Goal: Task Accomplishment & Management: Complete application form

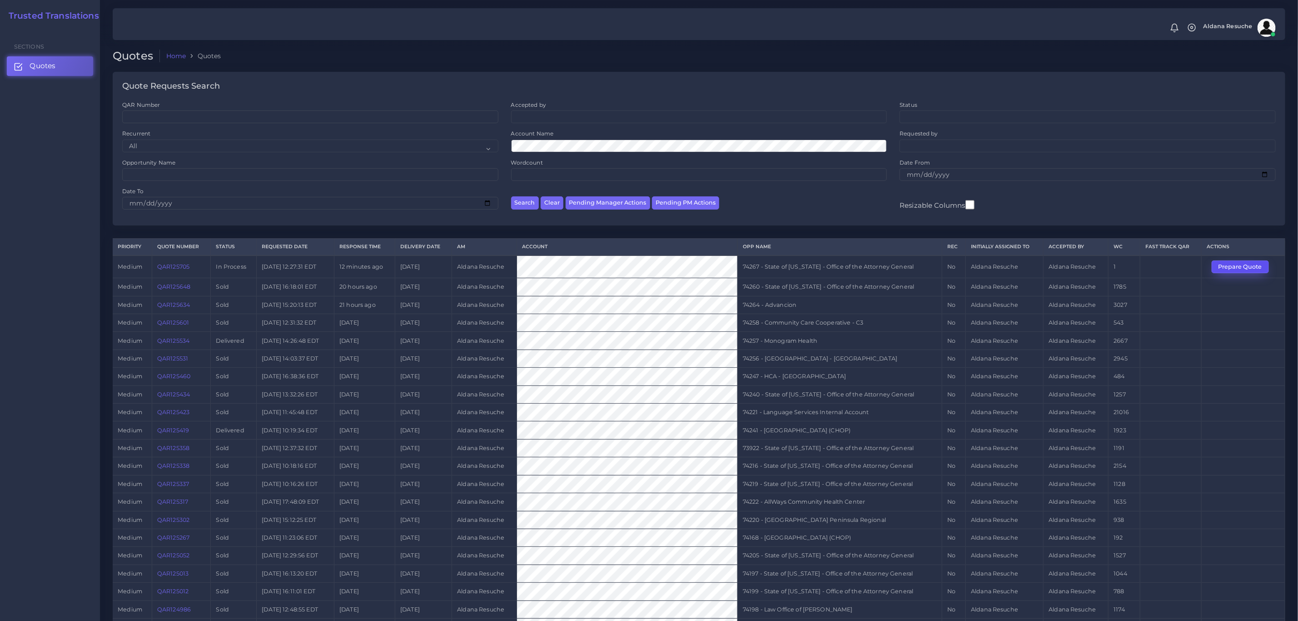
click at [1256, 273] on button "Prepare Quote" at bounding box center [1240, 266] width 57 height 13
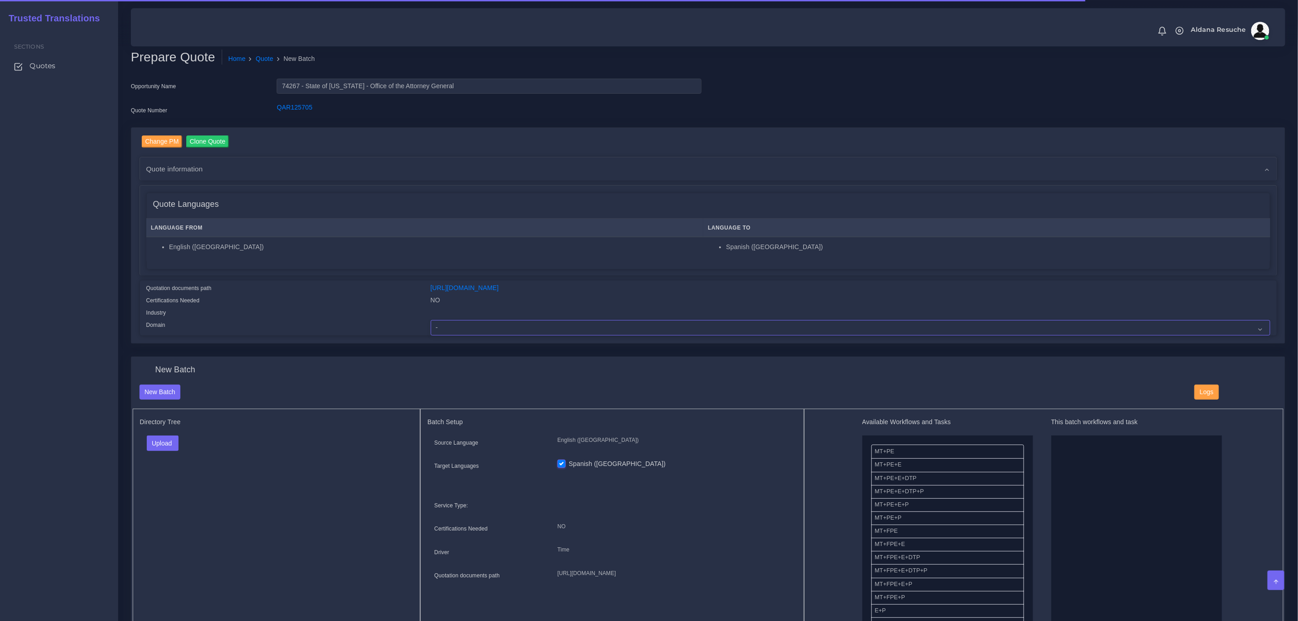
click at [513, 326] on select "- Advertising and Media Agriculture, Forestry and Fishing Architecture, Buildin…" at bounding box center [851, 327] width 840 height 15
select select "Legal Services"
click at [431, 320] on select "- Advertising and Media Agriculture, Forestry and Fishing Architecture, Buildin…" at bounding box center [851, 327] width 840 height 15
click at [172, 440] on button "Upload" at bounding box center [163, 442] width 32 height 15
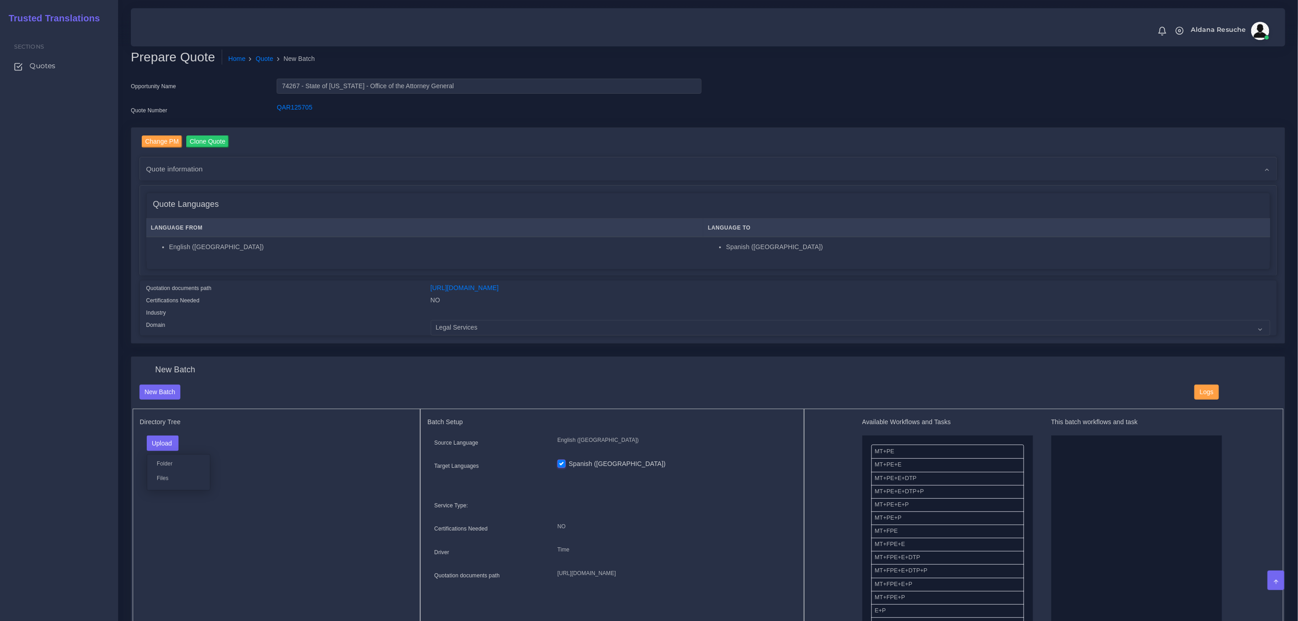
click at [186, 484] on div "Folder Files" at bounding box center [179, 472] width 64 height 36
click at [164, 445] on button "Upload" at bounding box center [163, 442] width 32 height 15
click at [168, 478] on label "Files" at bounding box center [178, 477] width 63 height 11
drag, startPoint x: 916, startPoint y: 497, endPoint x: 1085, endPoint y: 482, distance: 169.2
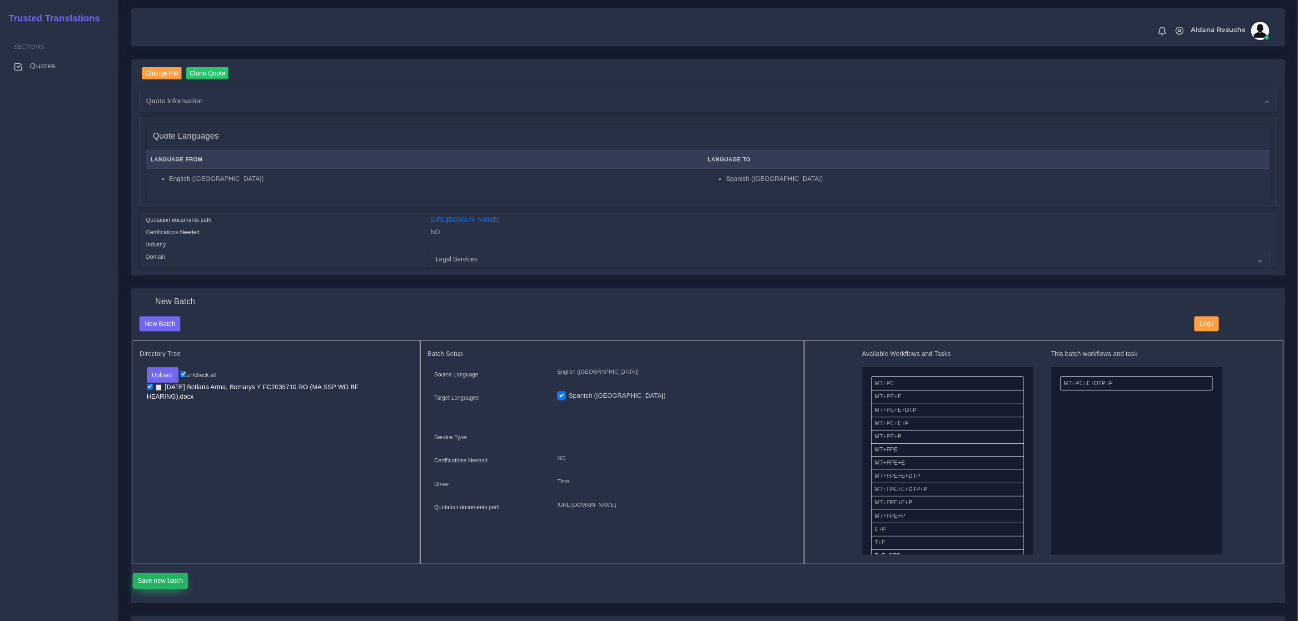
click at [139, 582] on button "Save new batch" at bounding box center [161, 580] width 56 height 15
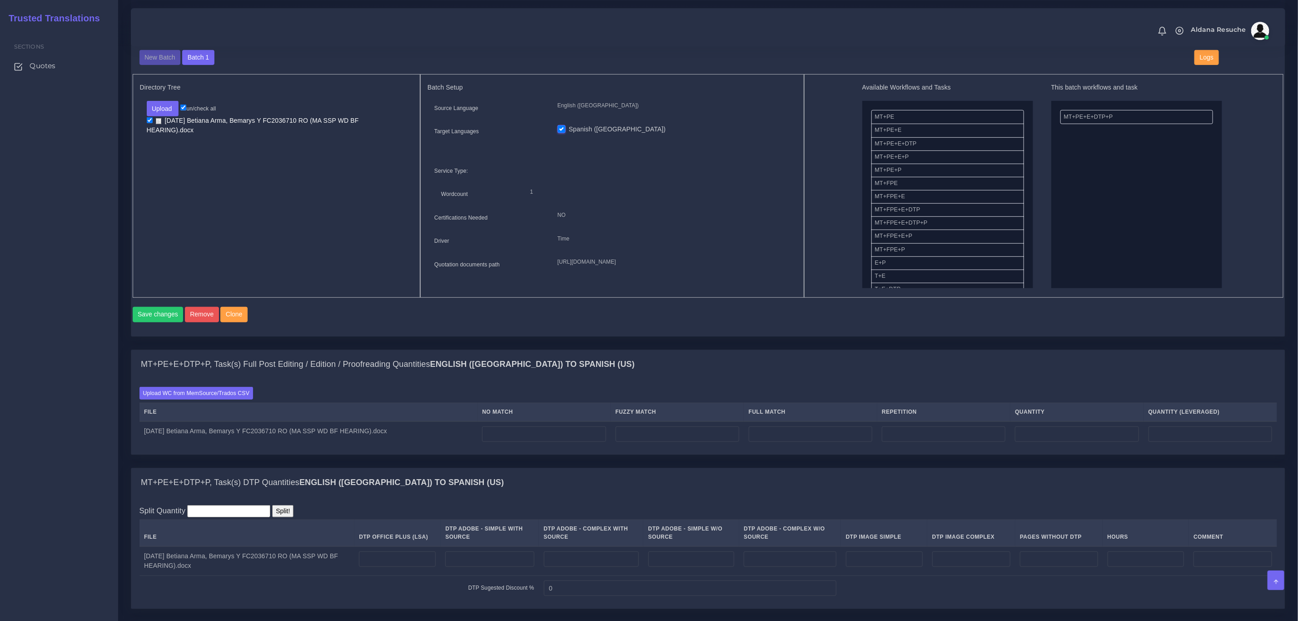
scroll to position [341, 0]
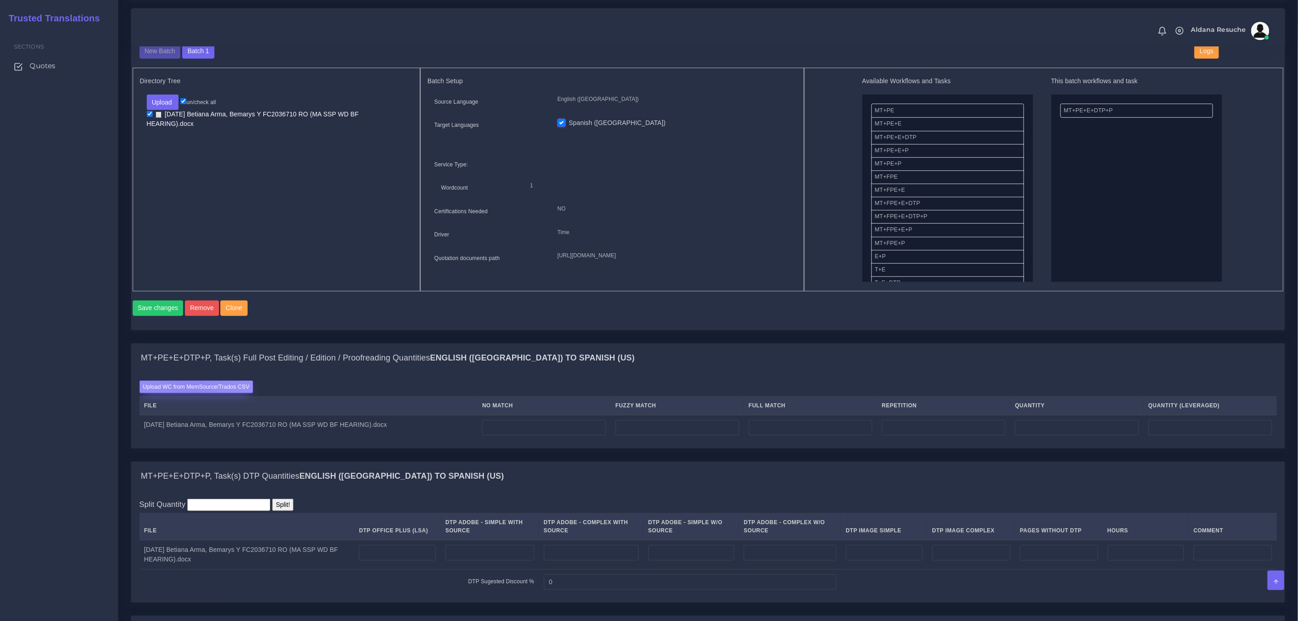
click at [189, 393] on label "Upload WC from MemSource/Trados CSV" at bounding box center [196, 386] width 114 height 12
click at [0, 0] on input "Upload WC from MemSource/Trados CSV" at bounding box center [0, 0] width 0 height 0
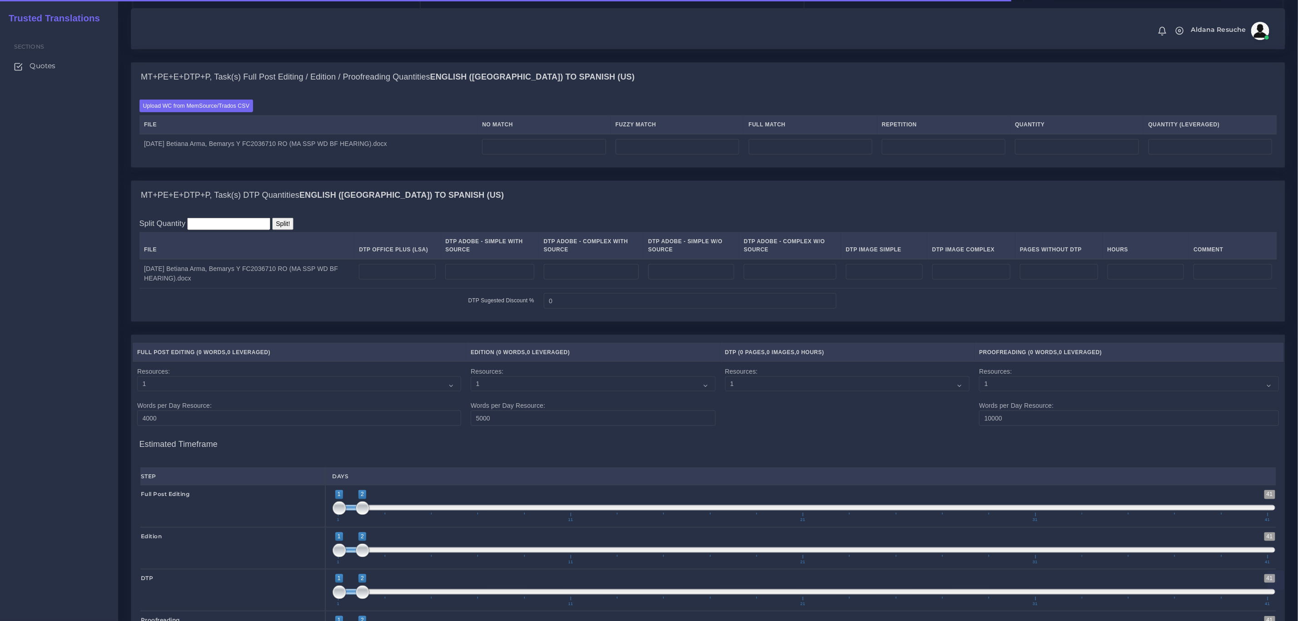
scroll to position [682, 0]
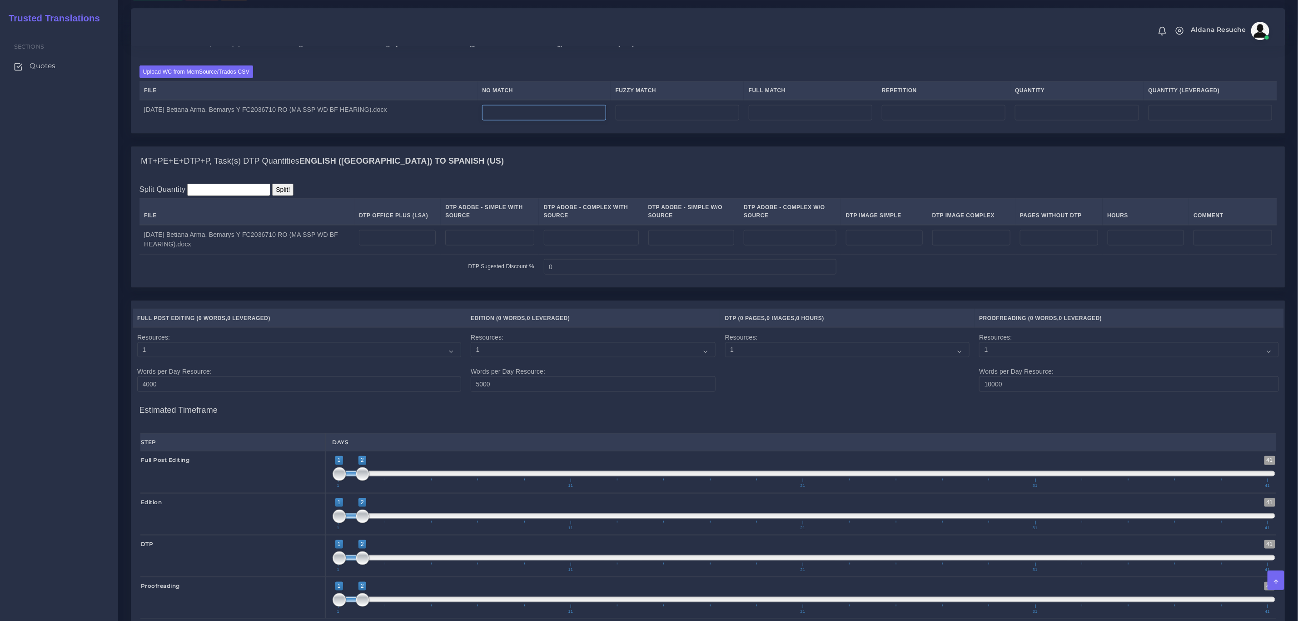
click at [518, 119] on input "number" at bounding box center [544, 112] width 124 height 15
type input "37"
click at [964, 120] on input "number" at bounding box center [944, 112] width 124 height 15
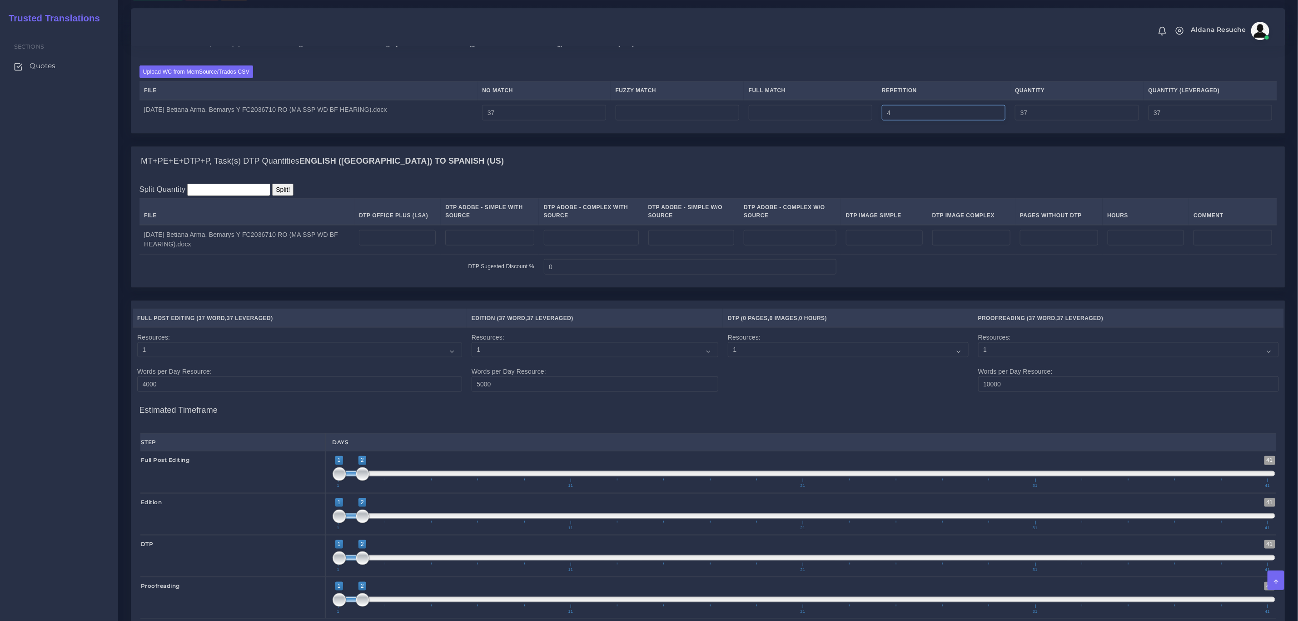
type input "4"
type input "41"
type input "38"
click at [971, 49] on div "MT+PE+E+DTP+P, Task(s) Full Post Editing / Edition / Proofreading Quantities En…" at bounding box center [708, 43] width 1154 height 29
click at [665, 120] on input "number" at bounding box center [678, 112] width 124 height 15
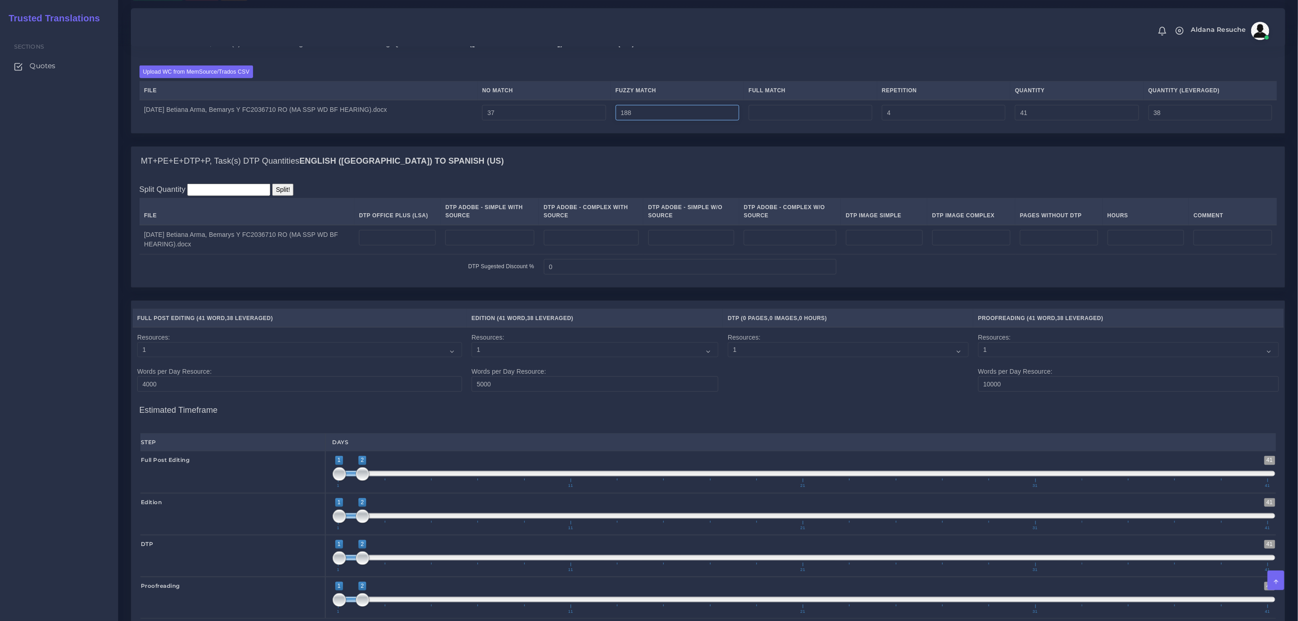
type input "188"
type input "229"
type input "132"
click at [689, 161] on div "MT+PE+E+DTP+P, Task(s) DTP Quantities English (US) TO Spanish (US)" at bounding box center [708, 161] width 1154 height 29
click at [814, 120] on input "number" at bounding box center [811, 112] width 124 height 15
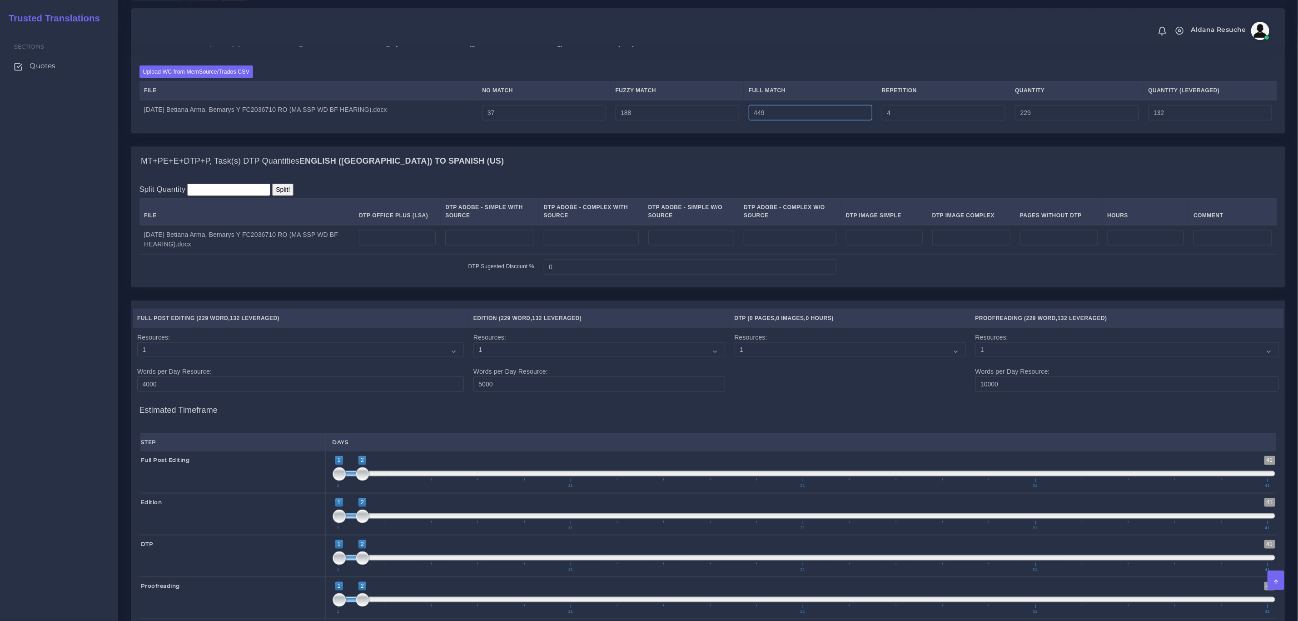
type input "449"
type input "678"
type input "244"
click at [801, 133] on div "Upload WC from MemSource/Trados CSV File No Match Fuzzy Match Full Match Repeti…" at bounding box center [708, 95] width 1154 height 75
click at [418, 243] on input "number" at bounding box center [397, 237] width 77 height 15
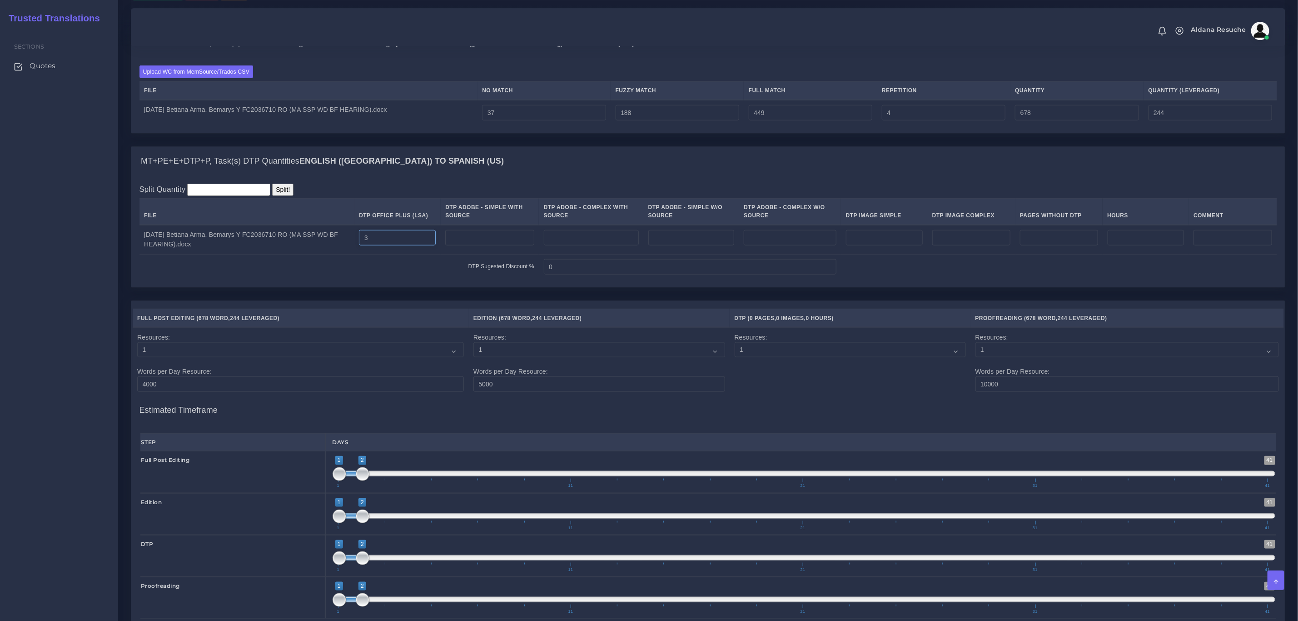
type input "3"
click at [593, 161] on div "MT+PE+E+DTP+P, Task(s) DTP Quantities English (US) TO Spanish (US)" at bounding box center [708, 161] width 1154 height 29
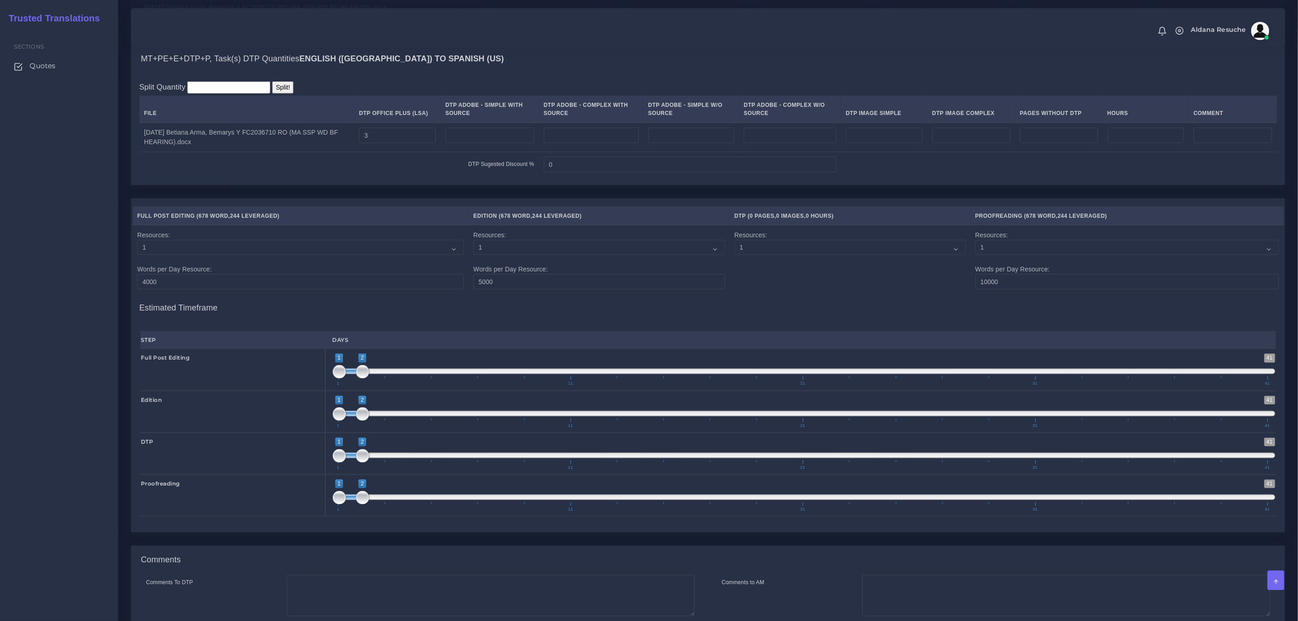
scroll to position [927, 0]
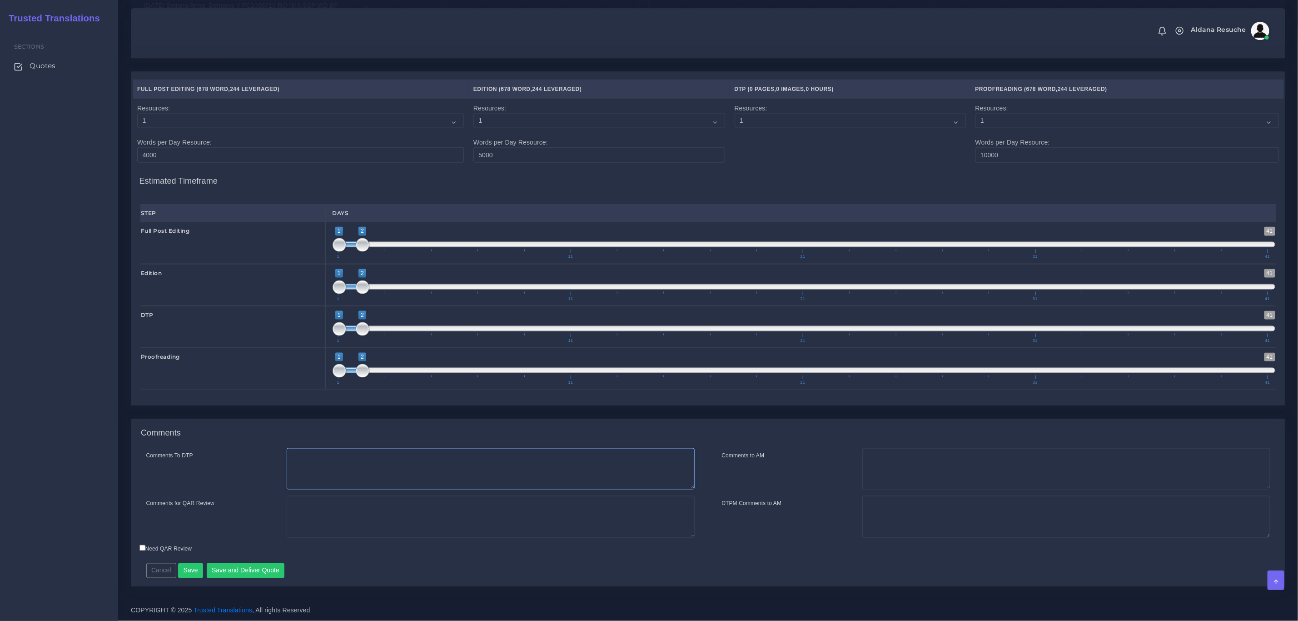
click at [379, 475] on textarea "Comments To DTP" at bounding box center [491, 469] width 408 height 42
type textarea "DTP in word"
type textarea "PEEP+DTP"
click at [254, 563] on button "Save and Deliver Quote" at bounding box center [246, 570] width 78 height 15
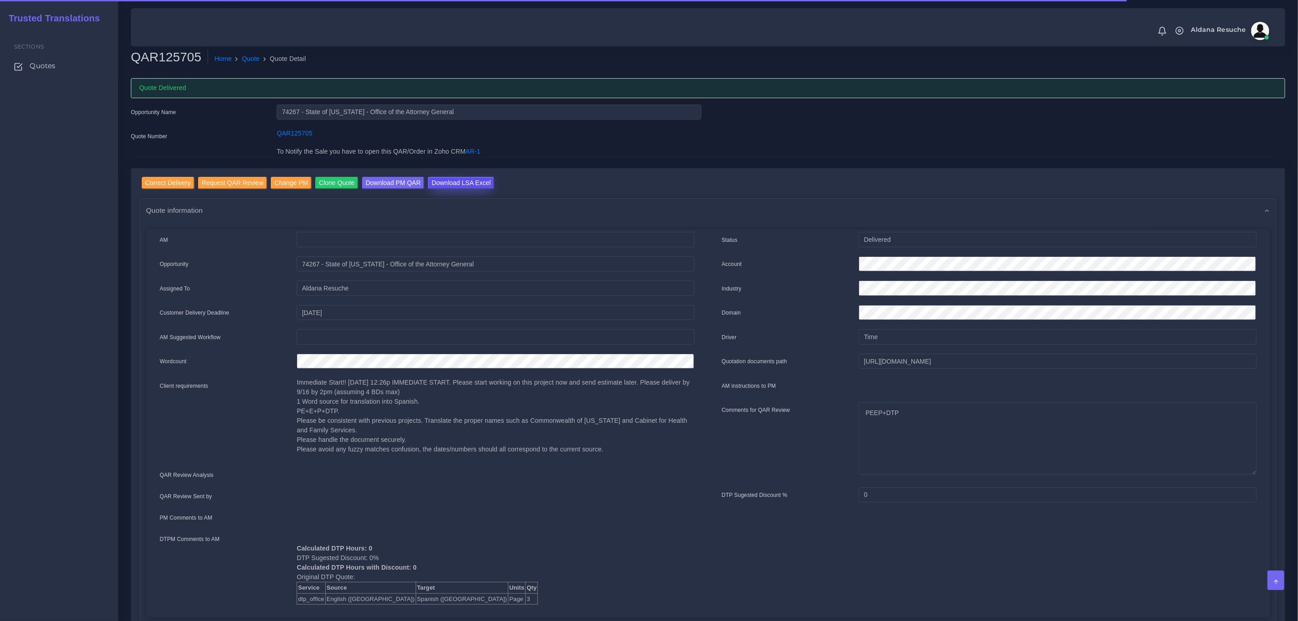
click at [446, 181] on input "Download LSA Excel" at bounding box center [461, 183] width 66 height 12
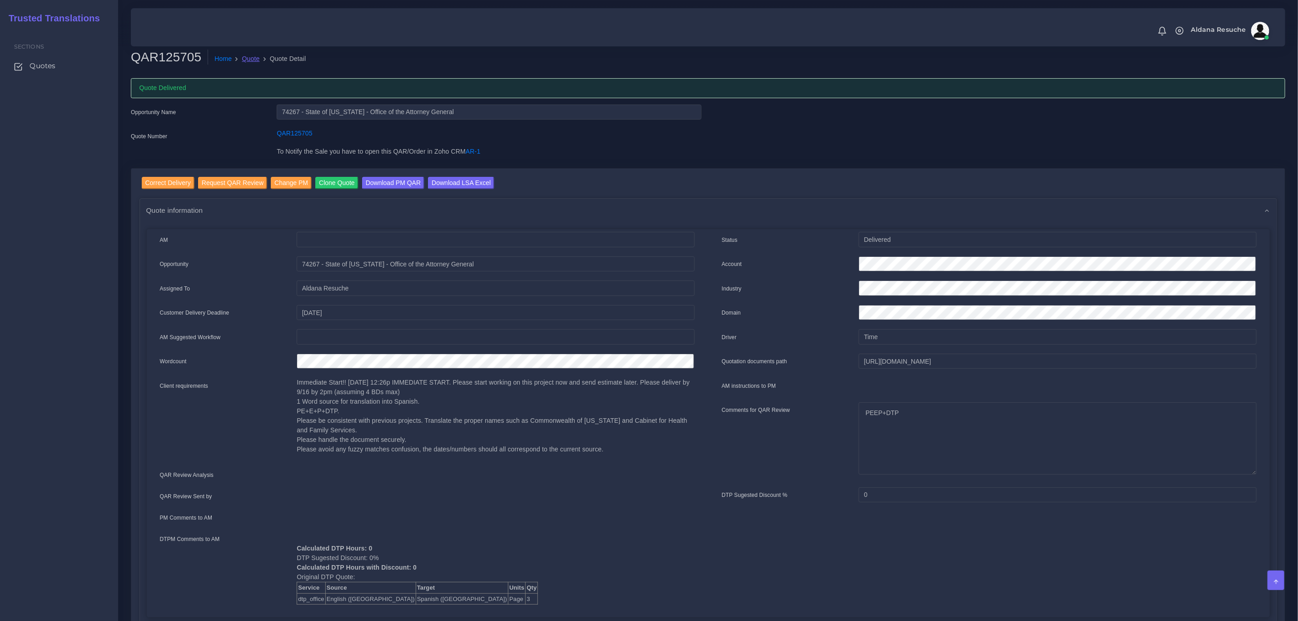
click at [244, 55] on link "Quote" at bounding box center [251, 59] width 18 height 10
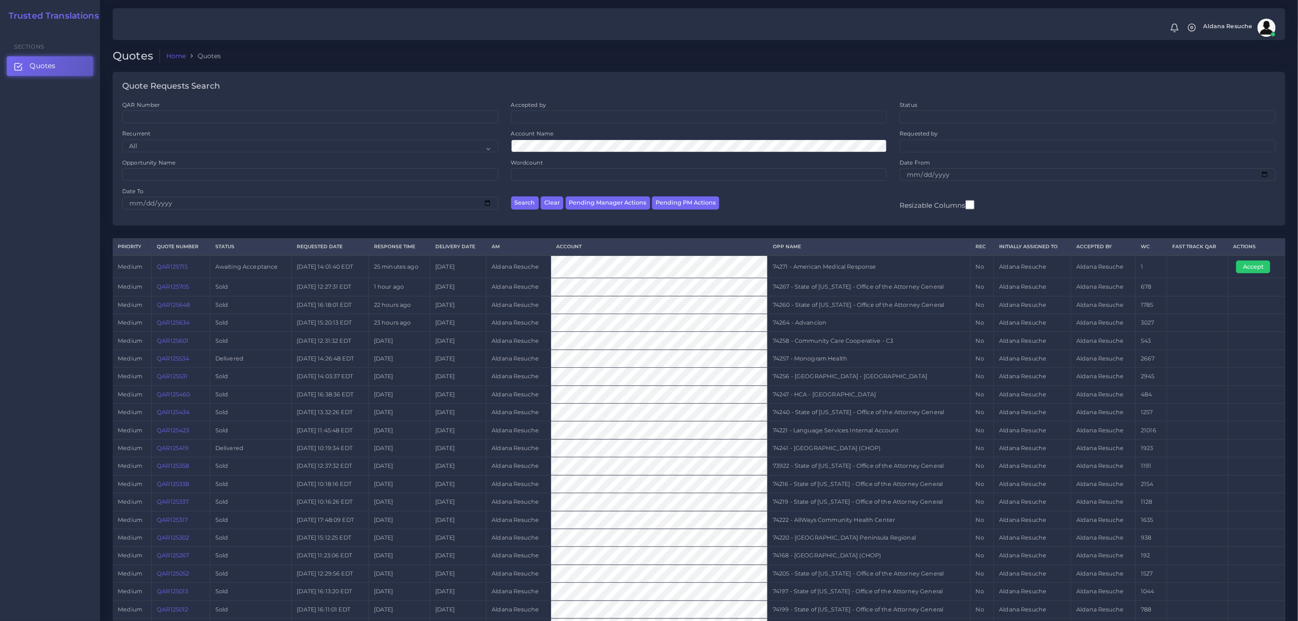
click at [174, 267] on link "QAR125715" at bounding box center [172, 266] width 31 height 7
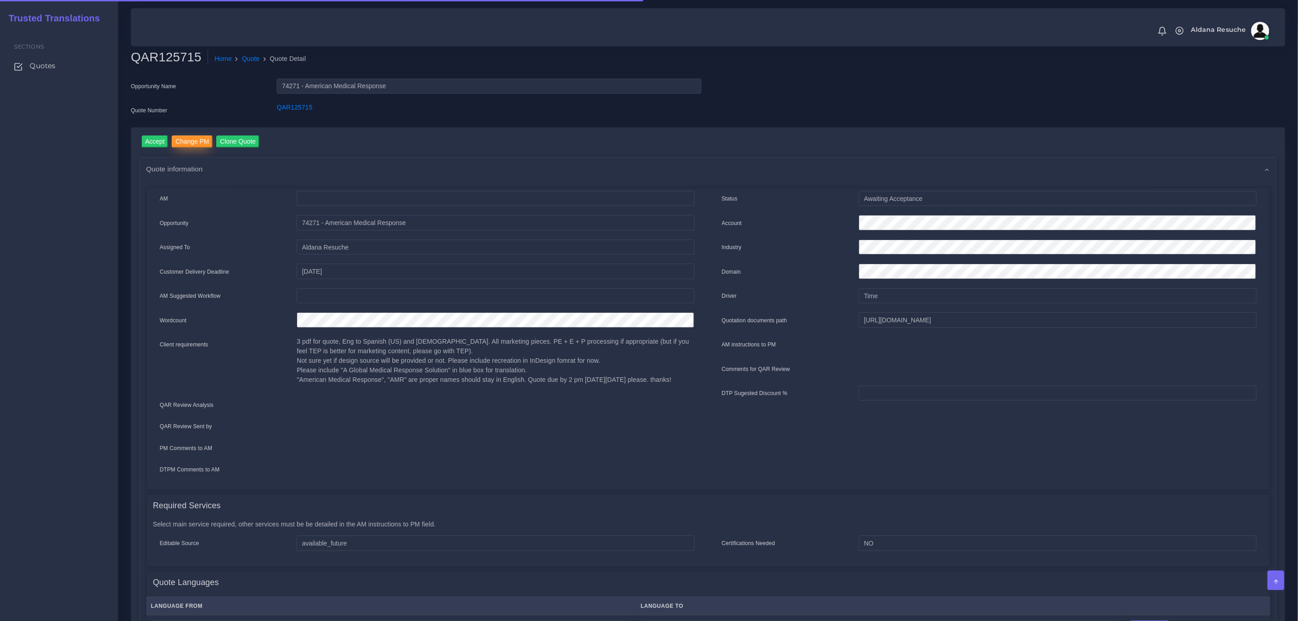
click at [195, 138] on input "Change PM" at bounding box center [192, 141] width 41 height 12
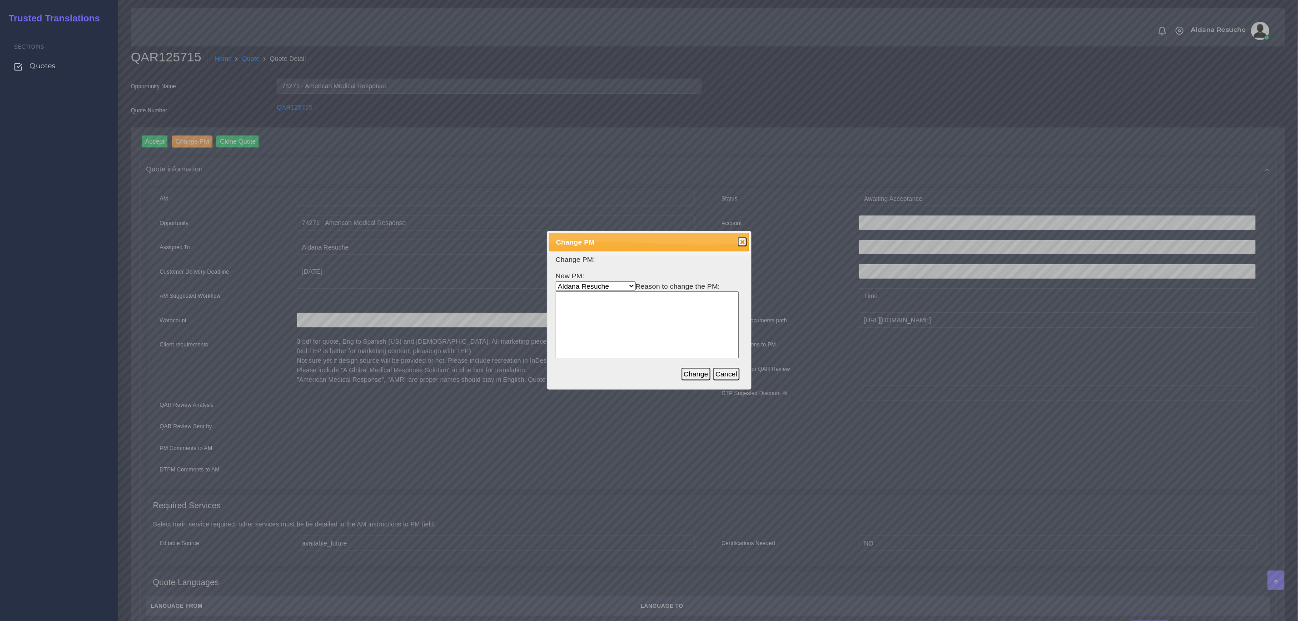
click at [578, 279] on form "Change PM: New PM: Aldana Resuche Ana Whitby PM Beatriz Lacerda Dana Rossi Dieg…" at bounding box center [649, 317] width 187 height 126
click at [580, 284] on select "Aldana Resuche Ana Whitby PM Beatriz Lacerda Dana Rossi Diego Leotta Gabriela S…" at bounding box center [596, 286] width 80 height 10
select select "3e925e02-f17d-4791-9412-c46ab5cb8daa"
click at [556, 281] on select "Aldana Resuche Ana Whitby PM Beatriz Lacerda Dana Rossi Diego Leotta Gabriela S…" at bounding box center [596, 286] width 80 height 10
click at [645, 320] on textarea at bounding box center [647, 334] width 183 height 87
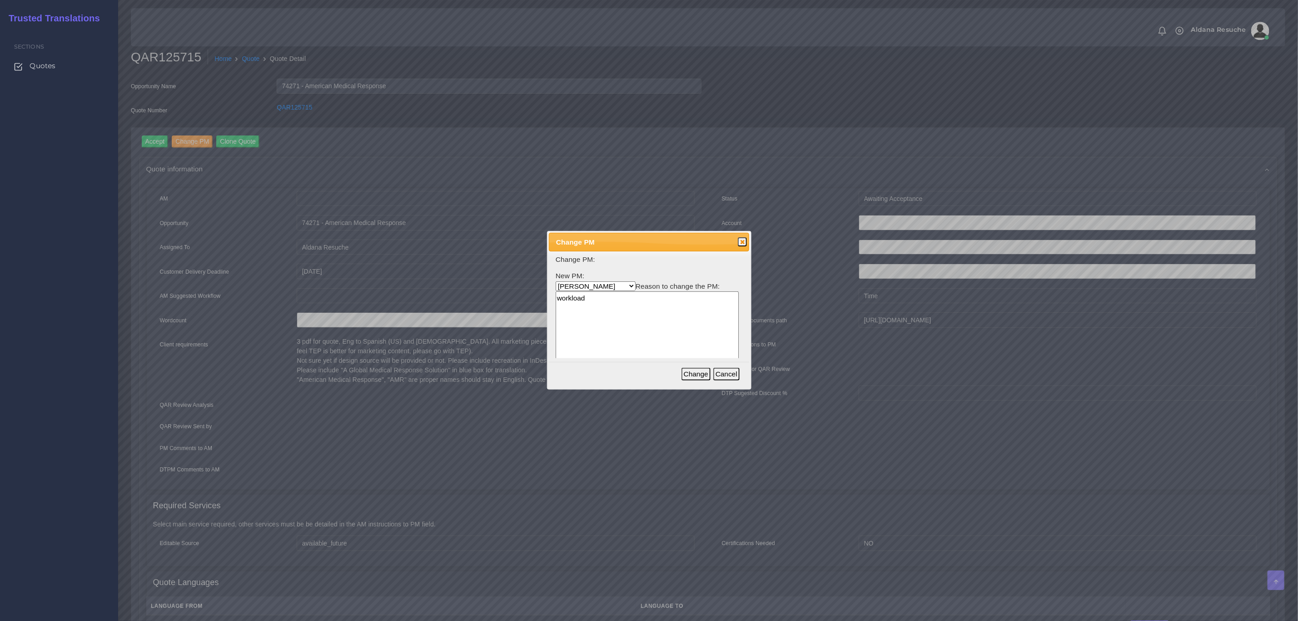
type textarea "workload"
click at [702, 383] on div "Change Cancel" at bounding box center [712, 374] width 61 height 20
click at [703, 380] on button "Change" at bounding box center [696, 374] width 29 height 13
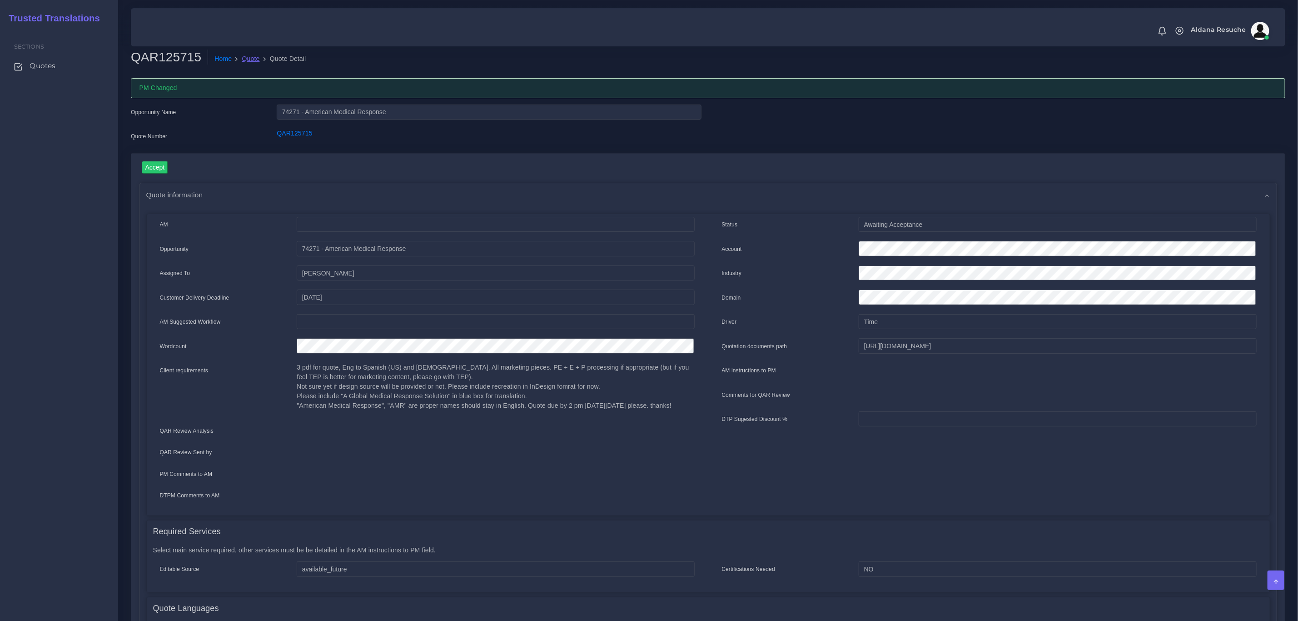
click at [249, 55] on link "Quote" at bounding box center [251, 59] width 18 height 10
